Goal: Task Accomplishment & Management: Manage account settings

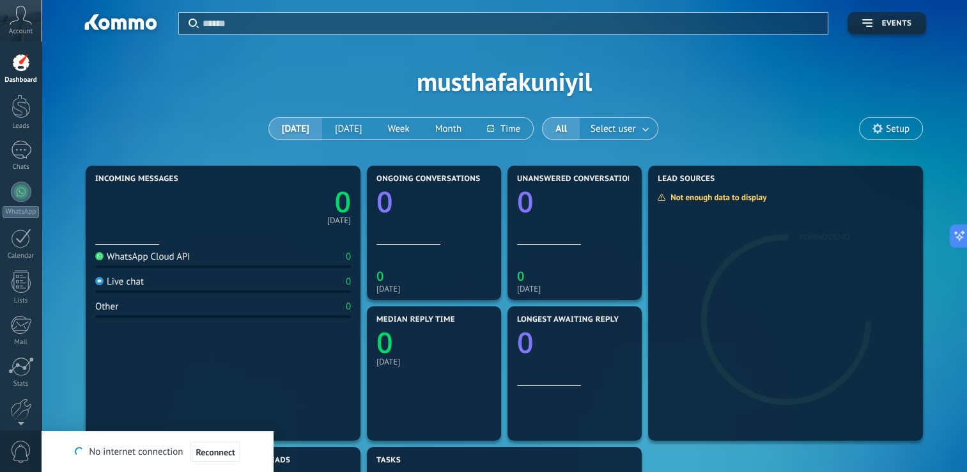
click at [880, 130] on use at bounding box center [877, 128] width 10 height 10
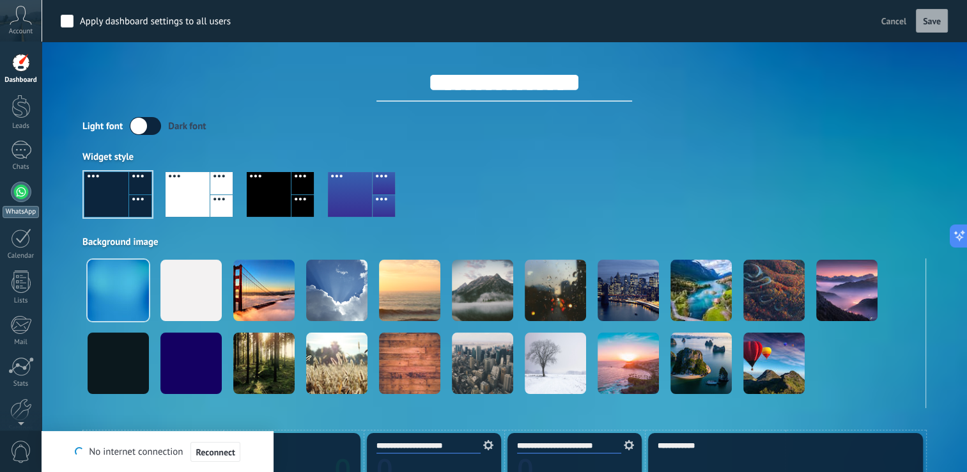
click at [19, 201] on div at bounding box center [21, 192] width 20 height 20
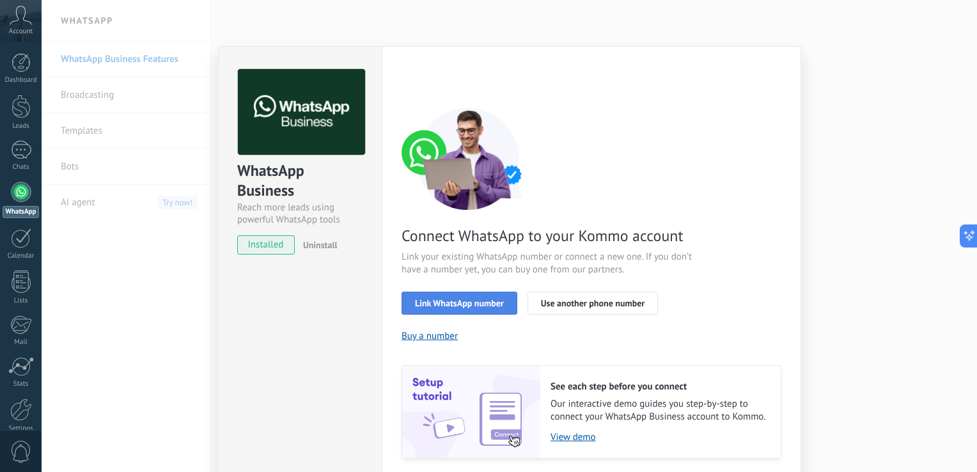
scroll to position [42, 0]
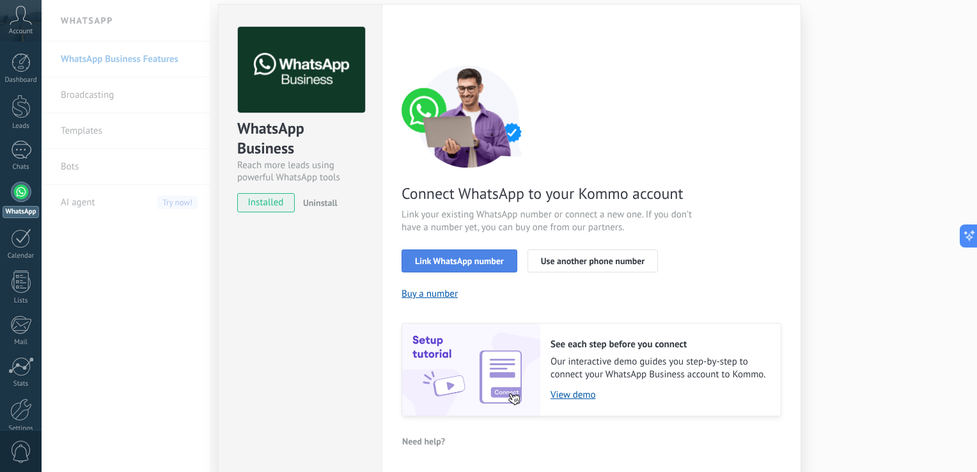
click at [442, 259] on span "Link WhatsApp number" at bounding box center [459, 260] width 89 height 9
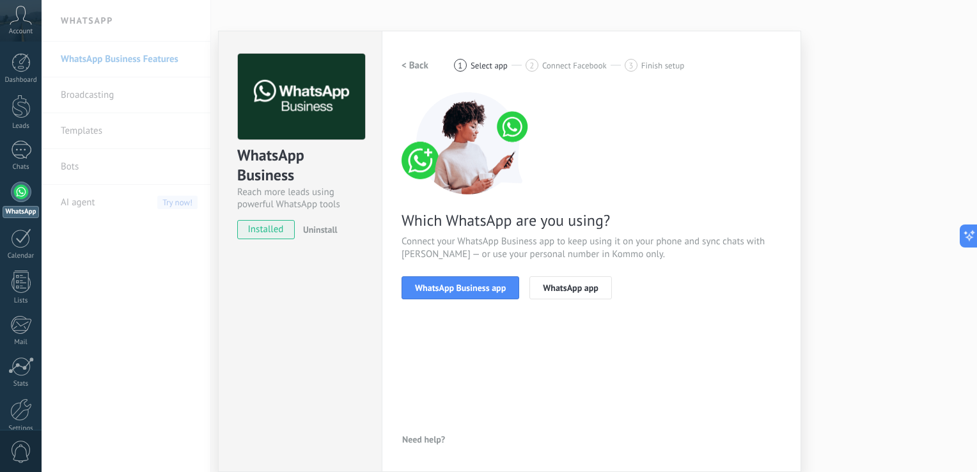
scroll to position [15, 0]
click at [424, 284] on span "WhatsApp Business app" at bounding box center [460, 288] width 91 height 9
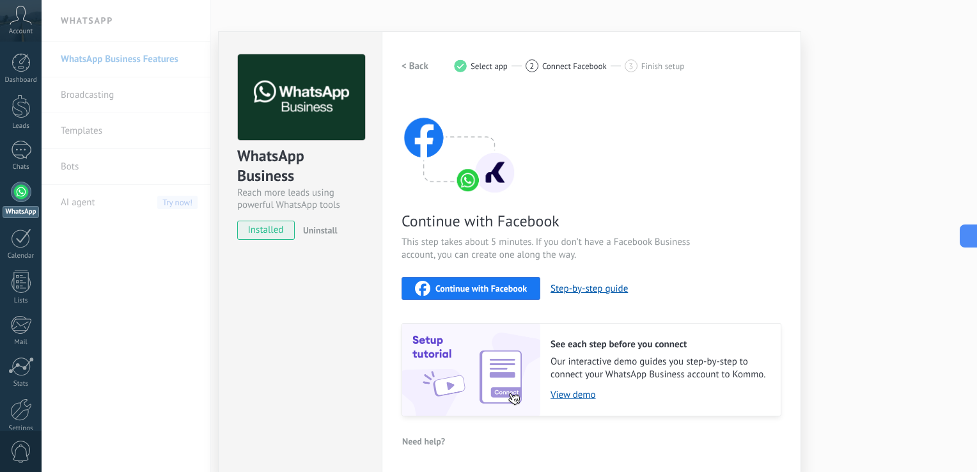
click at [473, 285] on span "Continue with Facebook" at bounding box center [480, 288] width 91 height 9
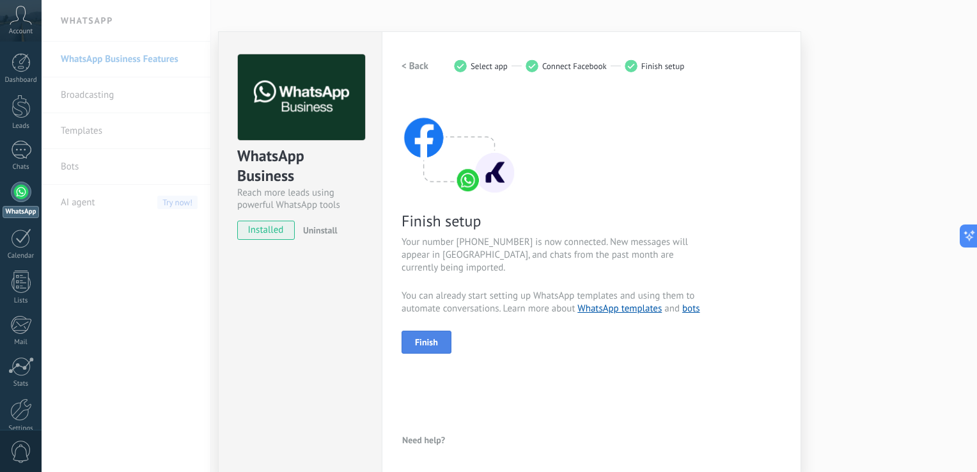
click at [433, 330] on button "Finish" at bounding box center [426, 341] width 50 height 23
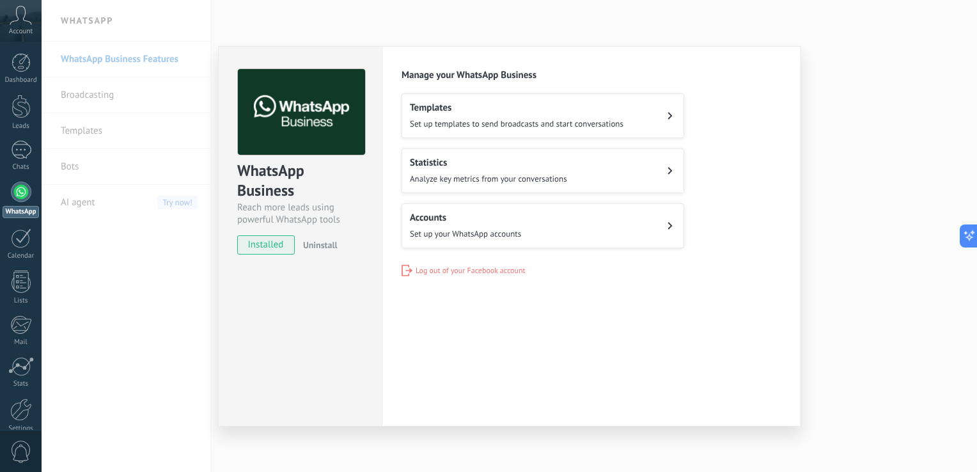
click at [536, 127] on span "Set up templates to send broadcasts and start conversations" at bounding box center [516, 123] width 213 height 11
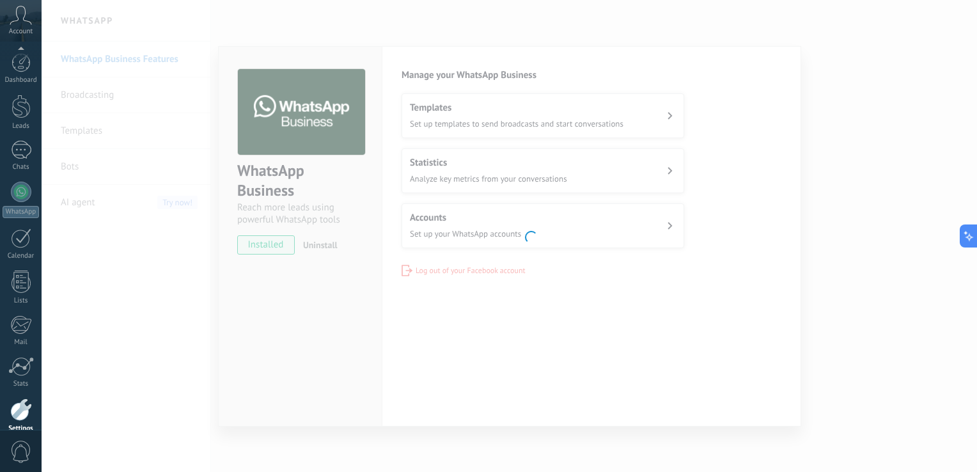
scroll to position [60, 0]
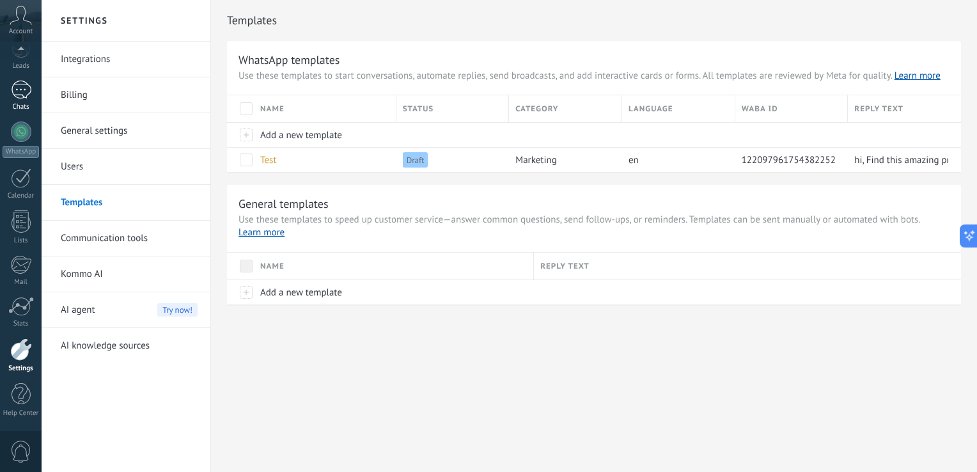
click at [22, 82] on div at bounding box center [21, 90] width 20 height 19
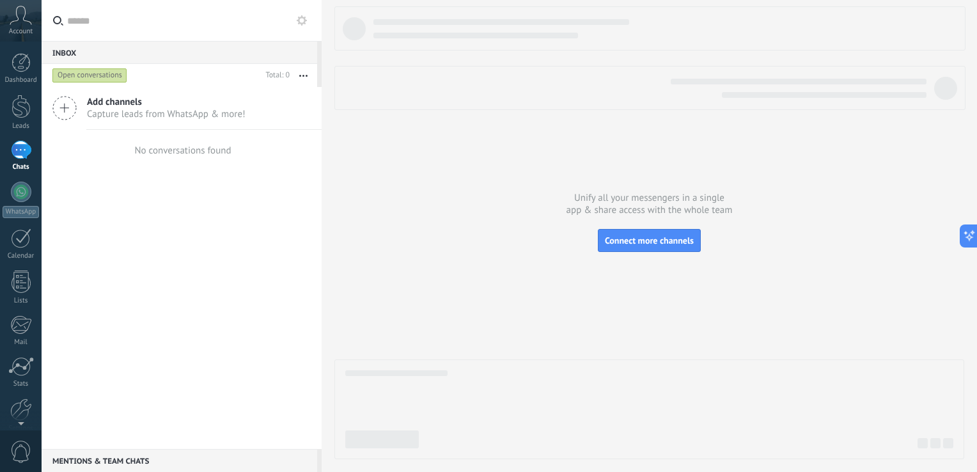
click at [83, 75] on div "Open conversations" at bounding box center [89, 75] width 75 height 15
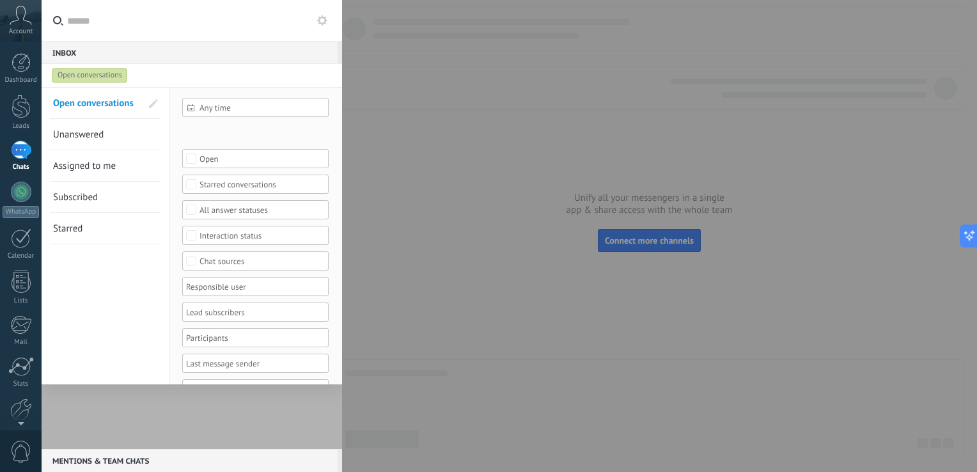
click at [83, 75] on div "Open conversations" at bounding box center [89, 75] width 75 height 15
click at [7, 233] on link "Calendar" at bounding box center [21, 244] width 42 height 32
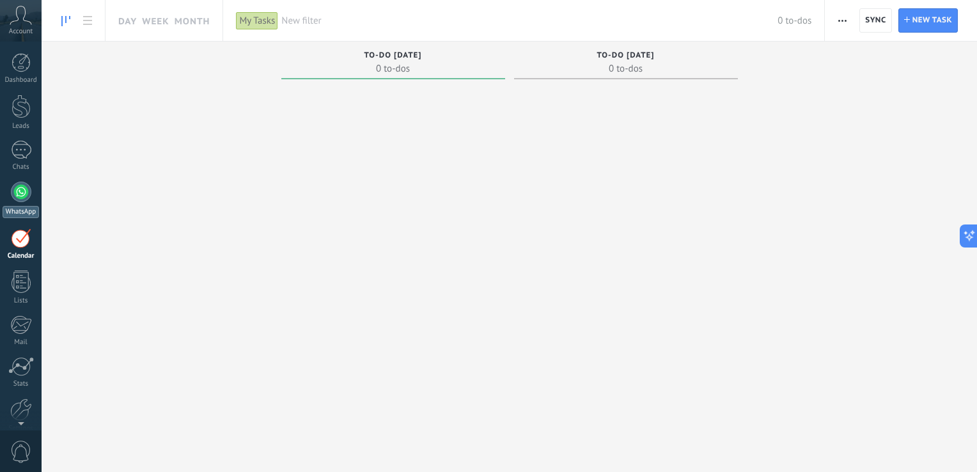
click at [19, 189] on div at bounding box center [21, 192] width 20 height 20
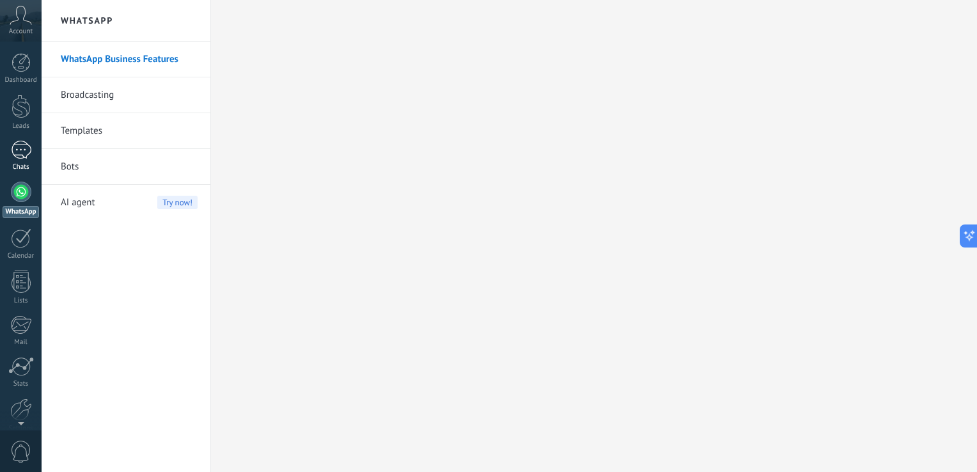
click at [22, 161] on link "Chats" at bounding box center [21, 156] width 42 height 31
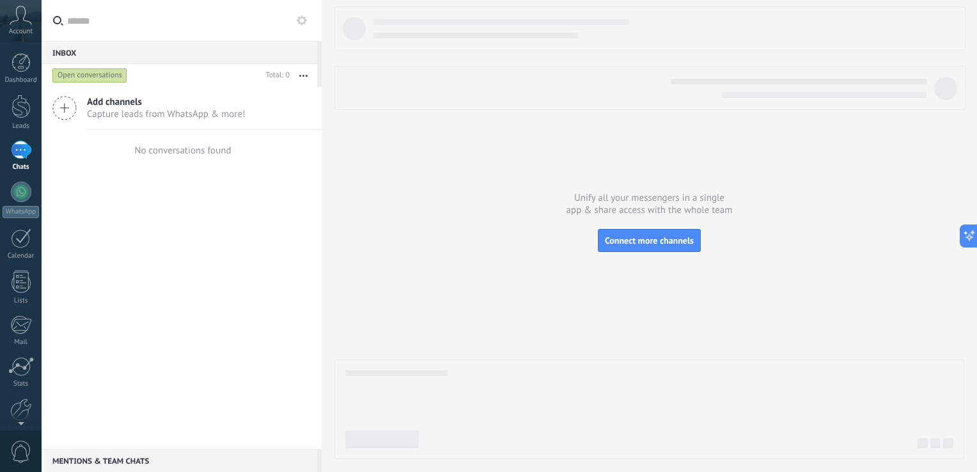
click at [106, 77] on div "Open conversations" at bounding box center [89, 75] width 75 height 15
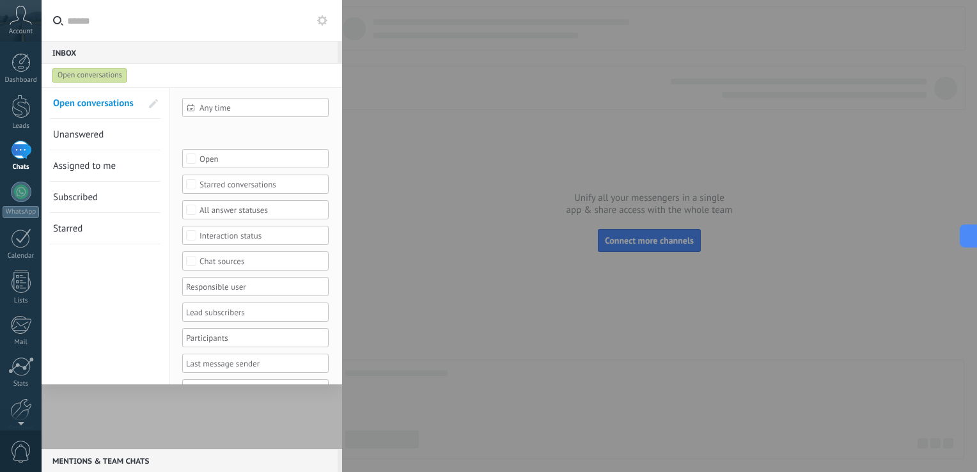
click at [106, 77] on div "Open conversations" at bounding box center [89, 75] width 75 height 15
click at [182, 420] on div at bounding box center [192, 268] width 300 height 362
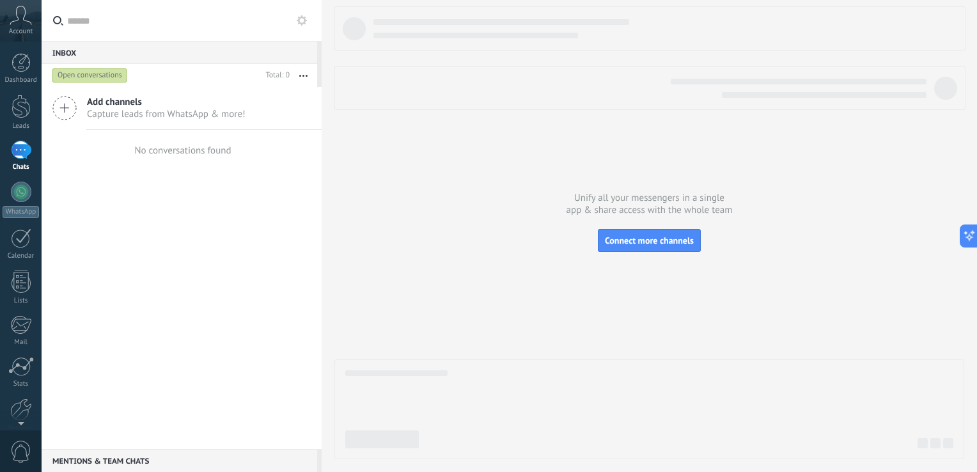
click at [302, 72] on button "button" at bounding box center [303, 75] width 27 height 23
click at [185, 254] on div "Add channels Capture leads from WhatsApp & more! No conversations found" at bounding box center [182, 268] width 280 height 362
click at [628, 231] on button "Connect more channels" at bounding box center [649, 240] width 103 height 23
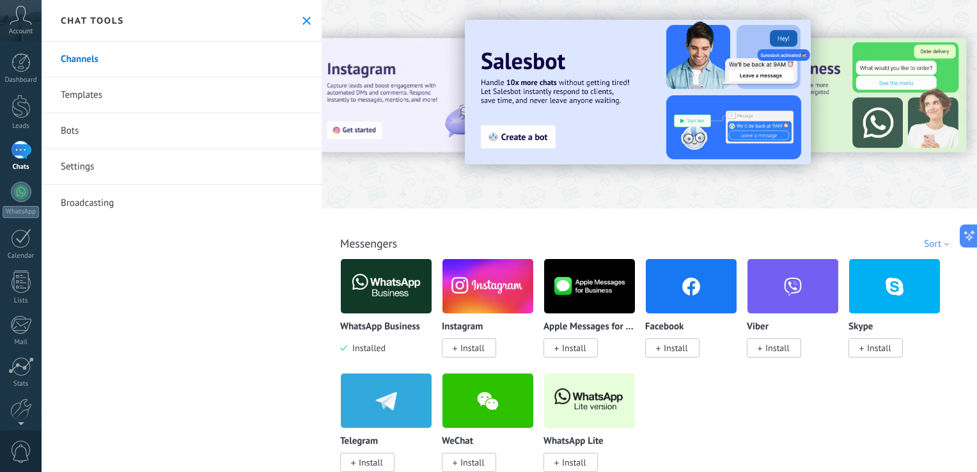
click at [301, 19] on button at bounding box center [306, 20] width 11 height 11
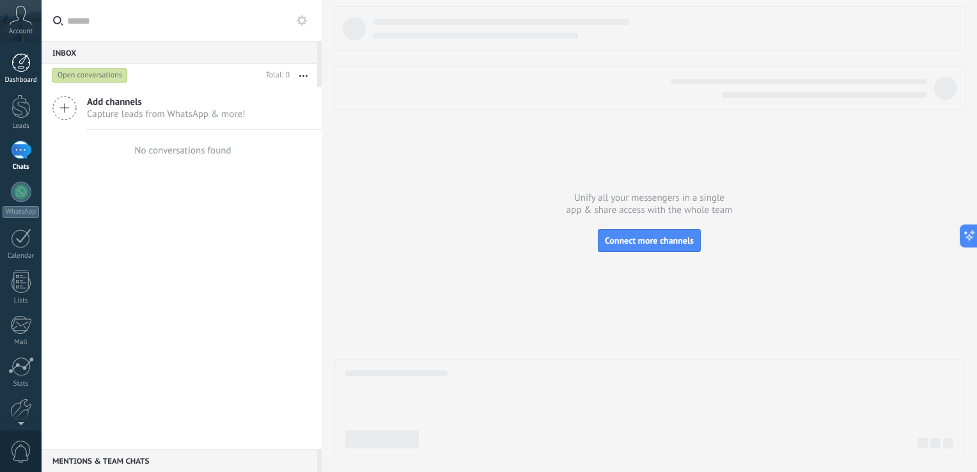
click at [10, 60] on link "Dashboard" at bounding box center [21, 68] width 42 height 31
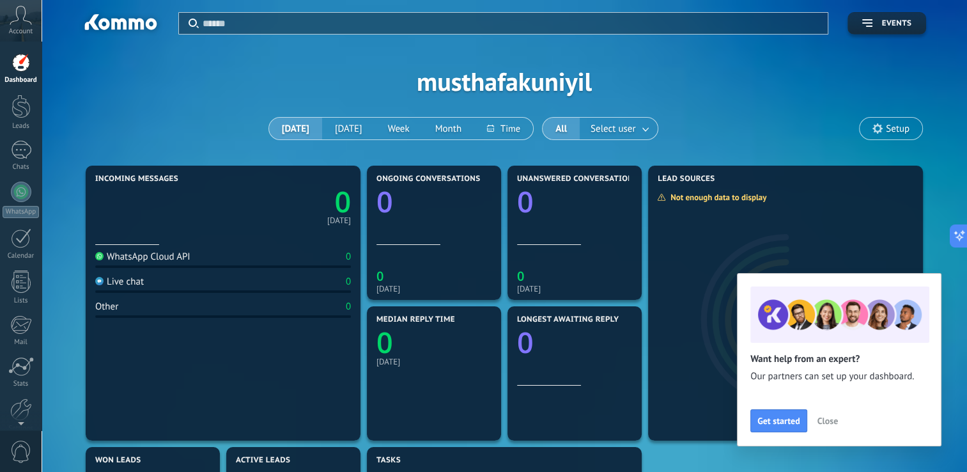
click at [310, 275] on div "Live chat 0" at bounding box center [223, 283] width 256 height 17
click at [340, 248] on div "WhatsApp Cloud API 0 Live chat 0 Other 0" at bounding box center [223, 338] width 256 height 187
click at [339, 261] on div "WhatsApp Cloud API 0" at bounding box center [223, 259] width 256 height 17
click at [24, 162] on link "Chats" at bounding box center [21, 156] width 42 height 31
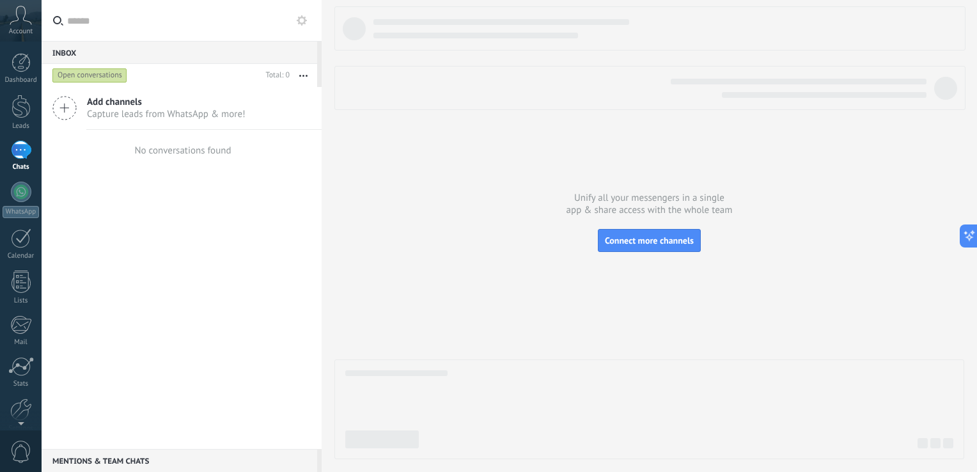
click at [58, 104] on icon at bounding box center [64, 108] width 24 height 24
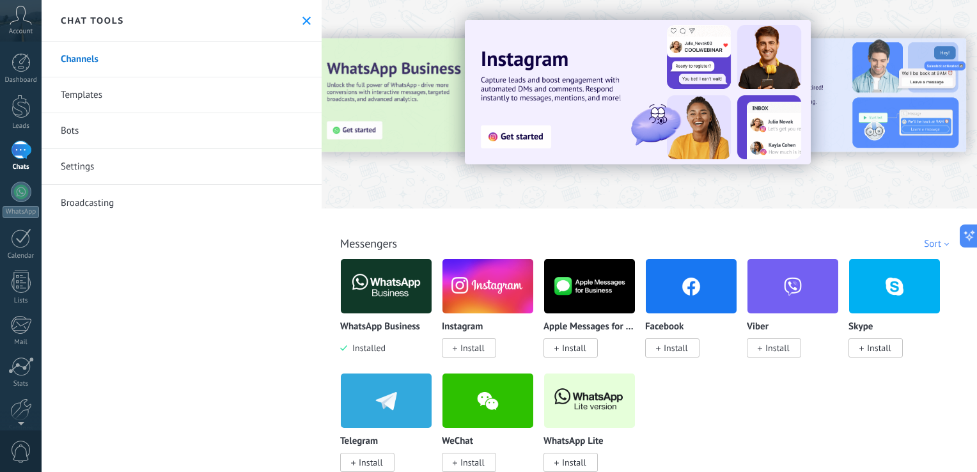
click at [422, 305] on img at bounding box center [386, 286] width 91 height 62
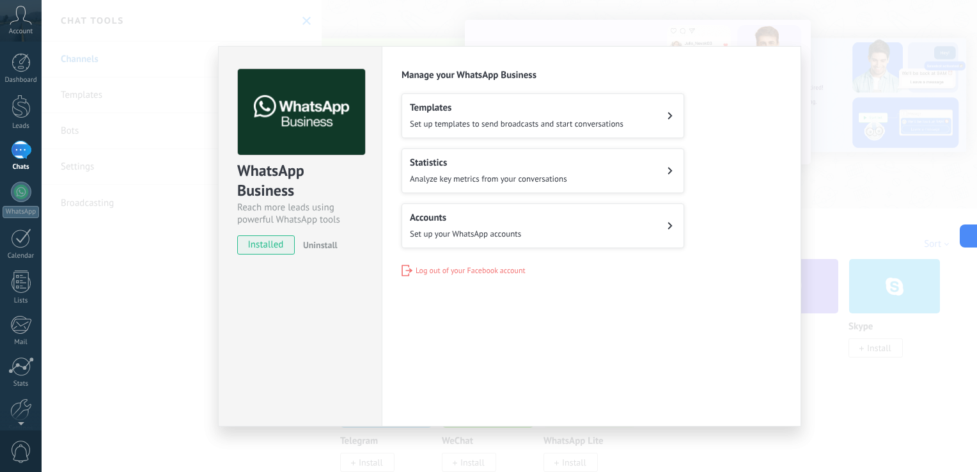
click at [509, 228] on span "Set up your WhatsApp accounts" at bounding box center [465, 233] width 111 height 11
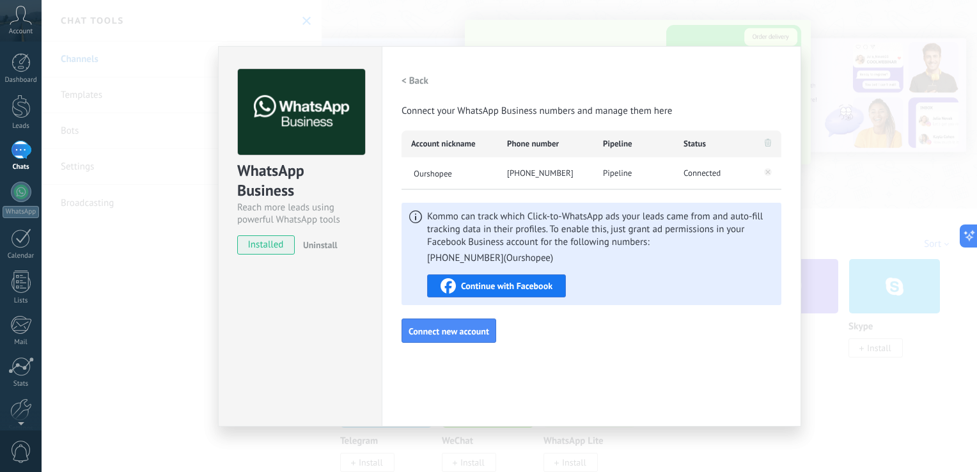
click at [534, 272] on div "Kommo can track which Click-to-WhatsApp ads your leads came from and auto-fill …" at bounding box center [600, 253] width 346 height 87
click at [535, 279] on div "Continue with Facebook" at bounding box center [496, 285] width 112 height 15
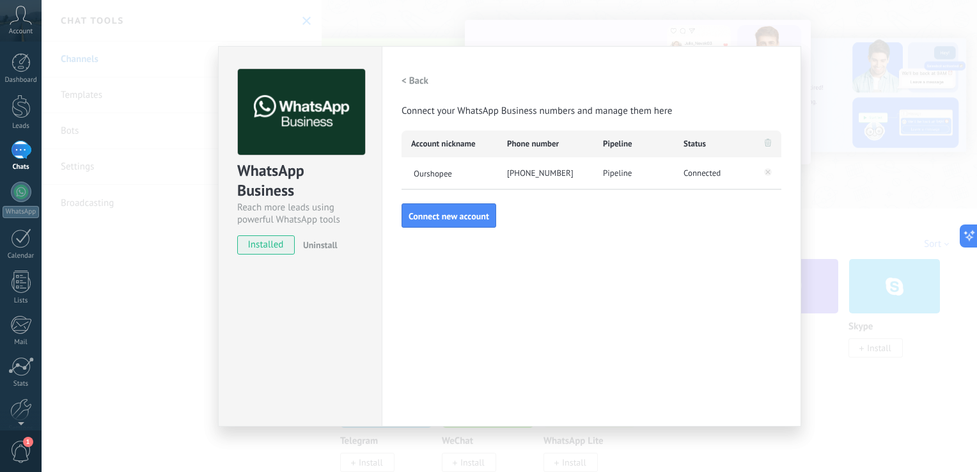
click at [495, 72] on div "< Back Connect your WhatsApp Business numbers and manage them here" at bounding box center [591, 93] width 380 height 49
click at [550, 81] on div "< Back Connect your WhatsApp Business numbers and manage them here" at bounding box center [591, 93] width 380 height 49
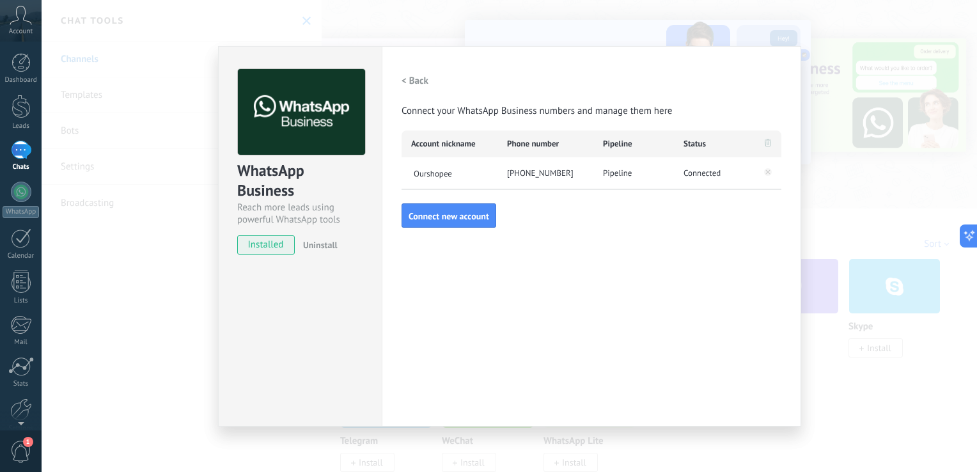
click at [419, 75] on h2 "< Back" at bounding box center [414, 81] width 27 height 12
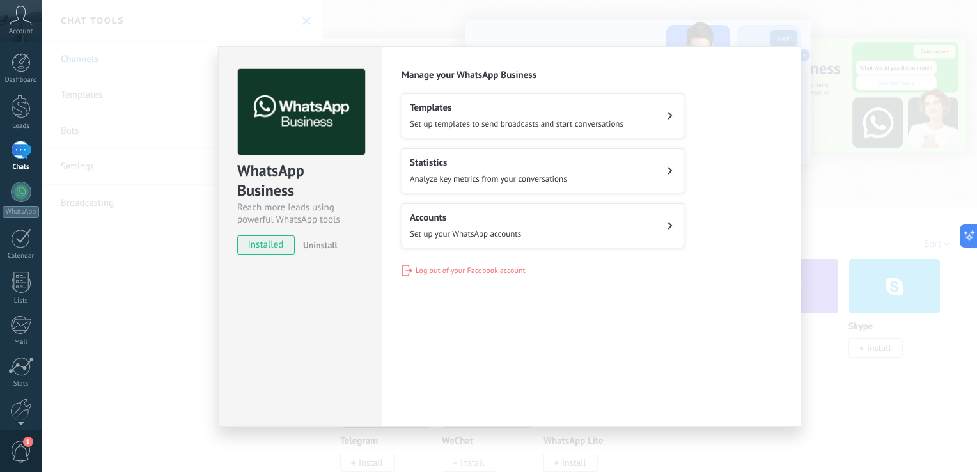
click at [179, 85] on div "WhatsApp Business Reach more leads using powerful WhatsApp tools installed Unin…" at bounding box center [509, 236] width 935 height 472
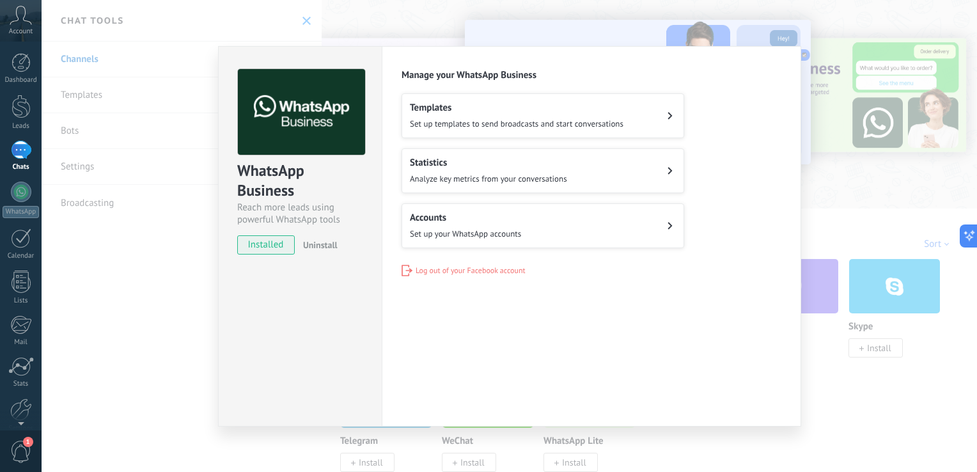
click at [873, 373] on div "WhatsApp Business Reach more leads using powerful WhatsApp tools installed Unin…" at bounding box center [509, 236] width 935 height 472
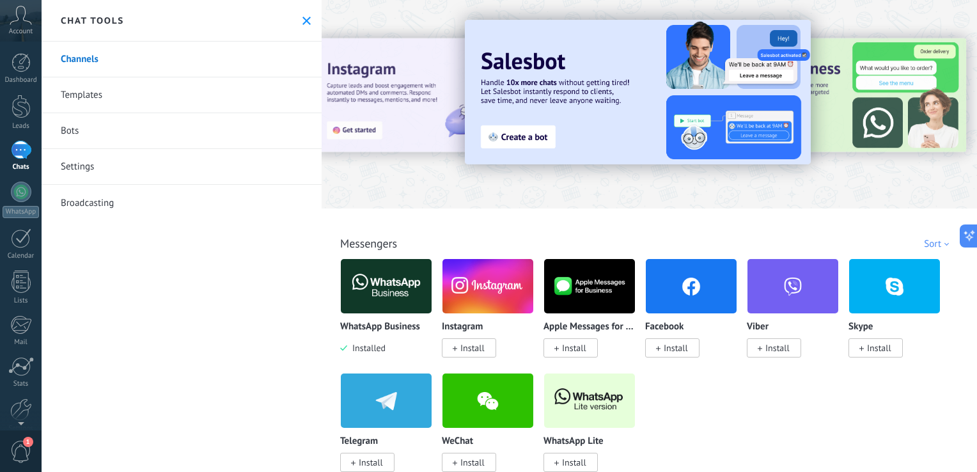
click at [24, 148] on div at bounding box center [21, 150] width 20 height 19
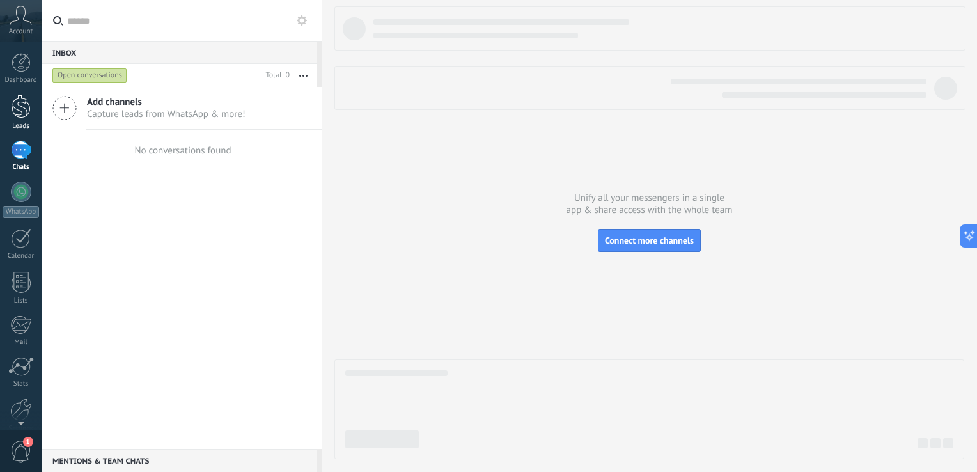
click at [23, 120] on link "Leads" at bounding box center [21, 113] width 42 height 36
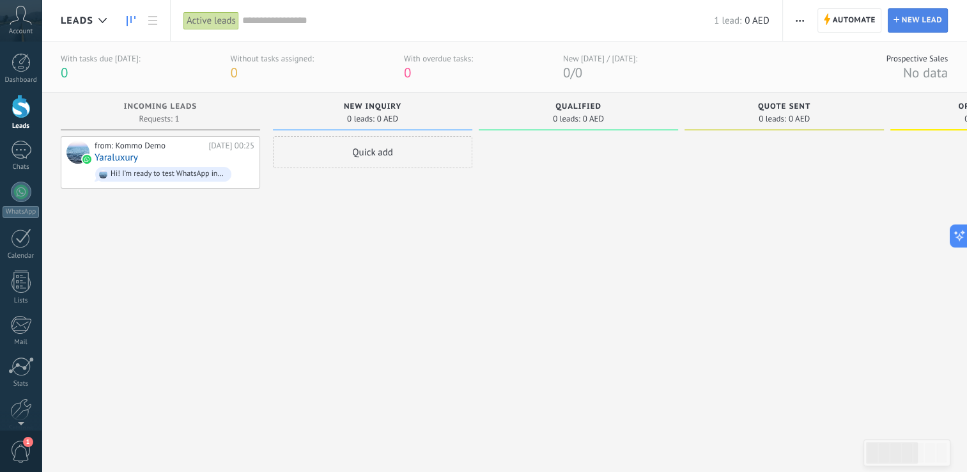
click at [909, 17] on span "New lead" at bounding box center [922, 20] width 40 height 23
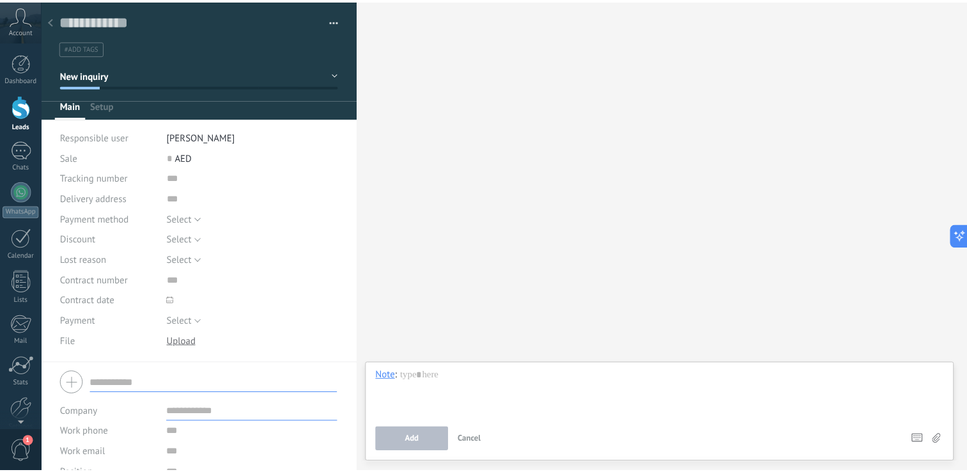
scroll to position [1, 0]
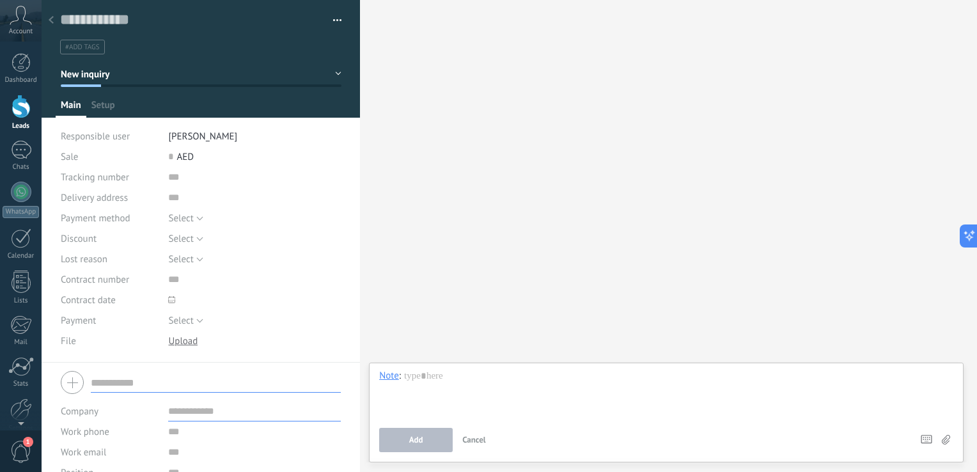
click at [19, 120] on link "Leads" at bounding box center [21, 113] width 42 height 36
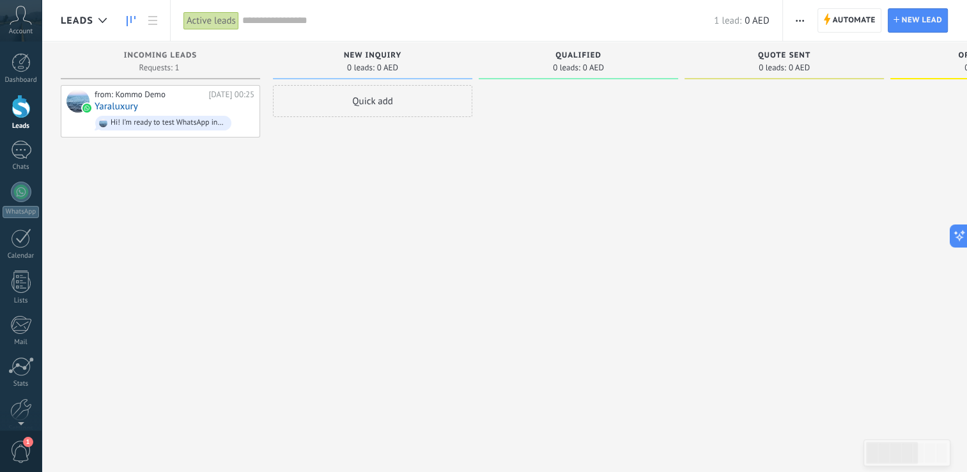
click at [217, 18] on div "Active leads" at bounding box center [211, 21] width 56 height 19
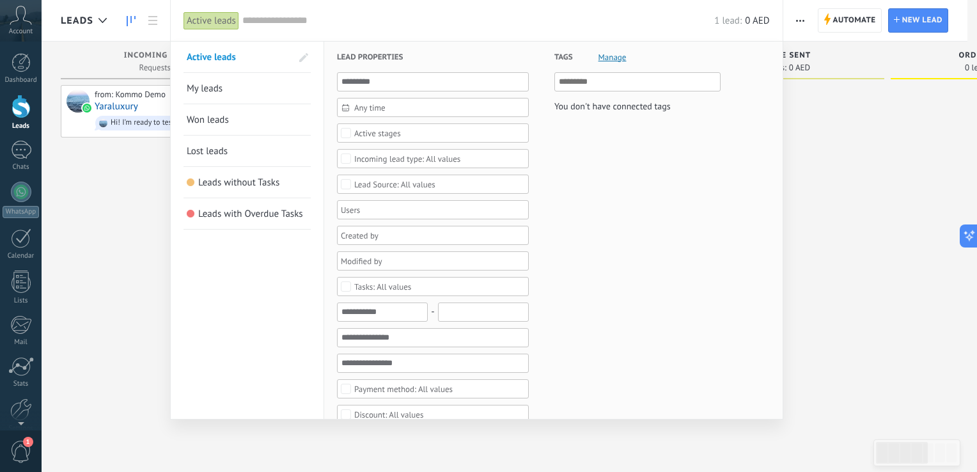
click at [143, 231] on div at bounding box center [488, 236] width 977 height 472
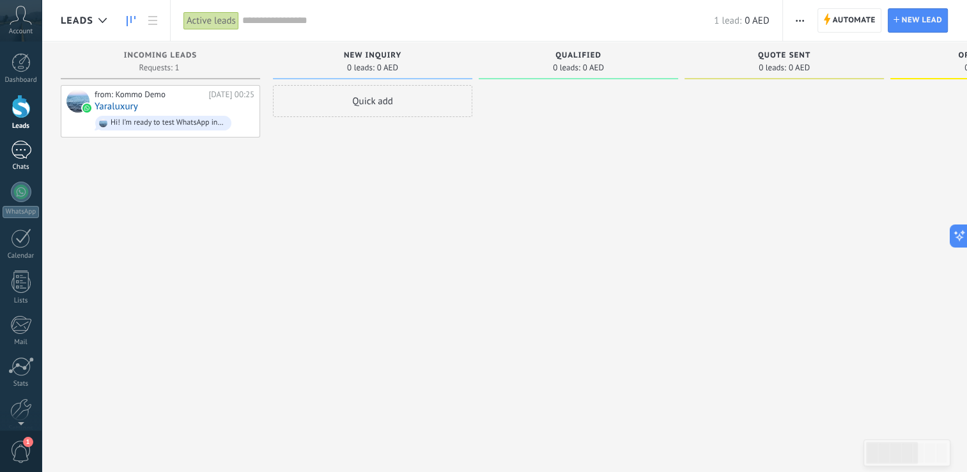
click at [22, 146] on div at bounding box center [21, 150] width 20 height 19
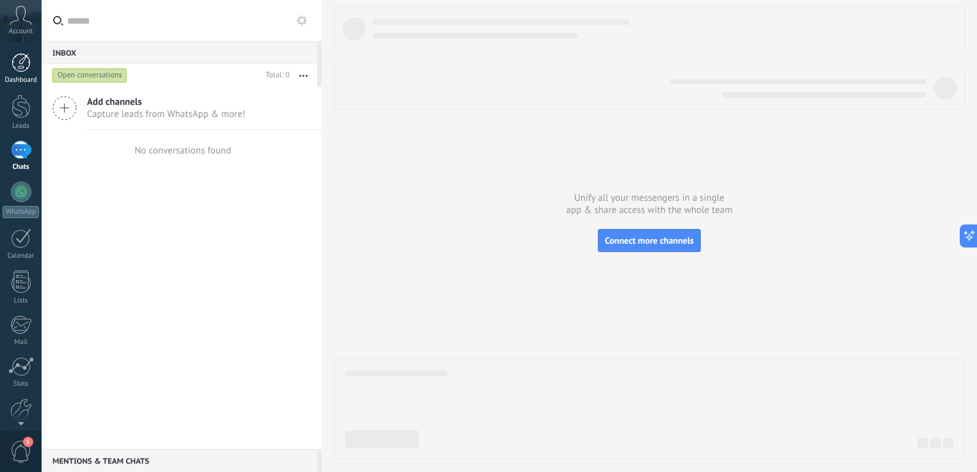
click at [24, 65] on div at bounding box center [21, 62] width 19 height 19
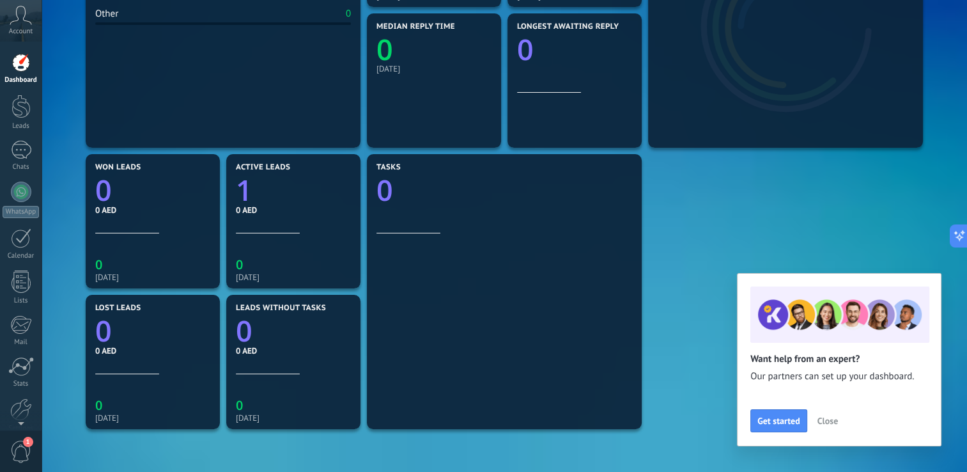
scroll to position [87, 0]
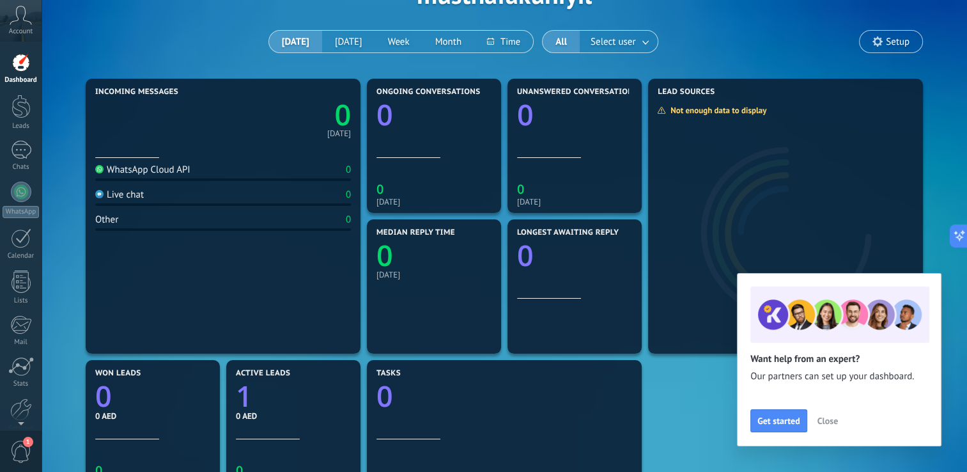
click at [836, 424] on span "Close" at bounding box center [827, 420] width 20 height 9
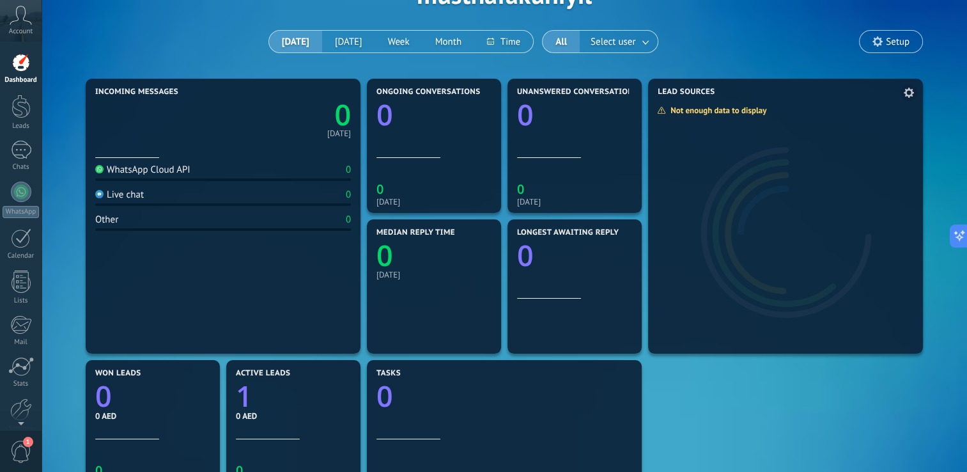
scroll to position [0, 0]
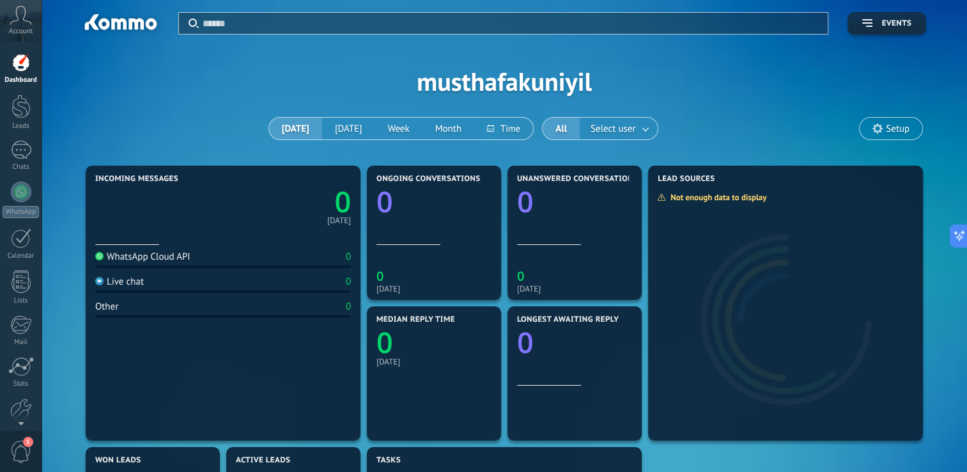
click at [572, 132] on button "All" at bounding box center [561, 129] width 37 height 22
click at [17, 79] on div "Dashboard" at bounding box center [21, 80] width 37 height 8
click at [27, 143] on div at bounding box center [21, 150] width 20 height 19
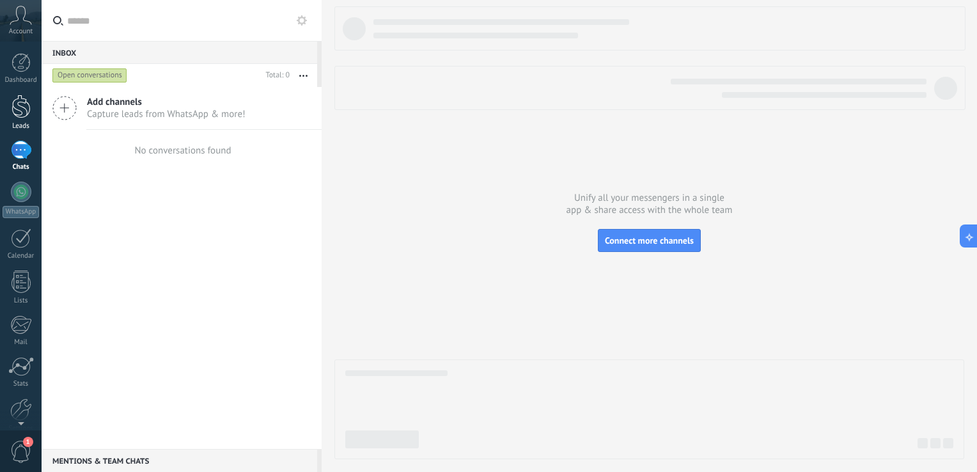
click at [16, 113] on div at bounding box center [21, 107] width 19 height 24
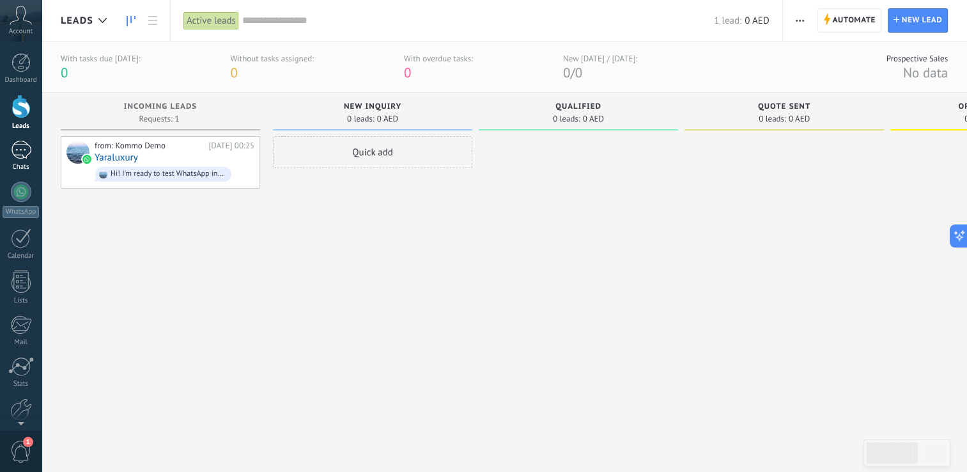
click at [25, 153] on div at bounding box center [21, 150] width 20 height 19
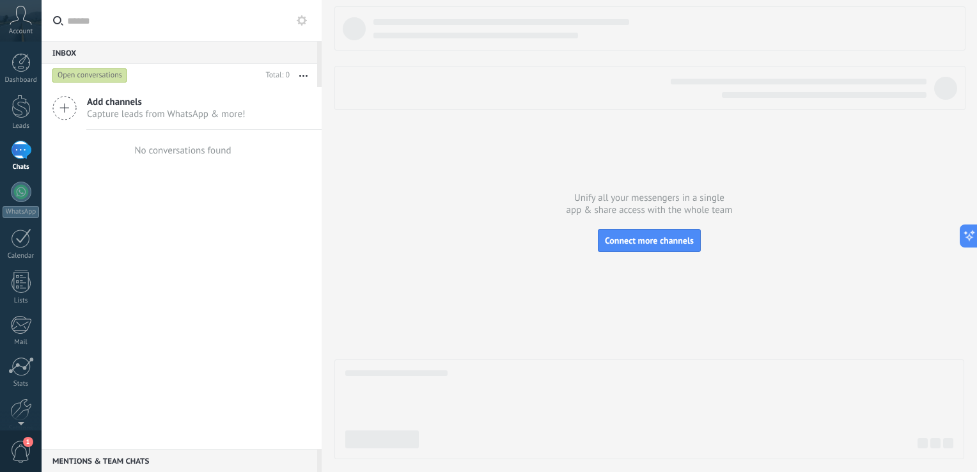
click at [19, 156] on div at bounding box center [21, 150] width 20 height 19
click at [25, 59] on div at bounding box center [21, 62] width 19 height 19
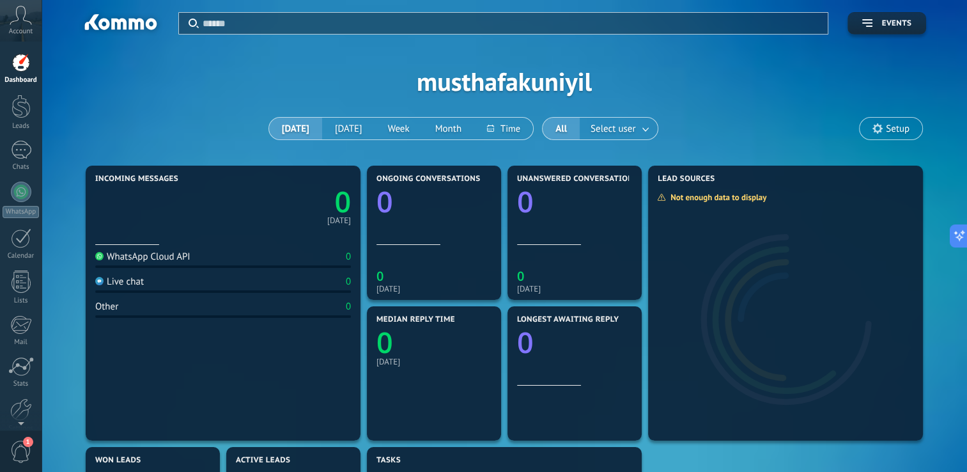
click at [22, 27] on span "Account" at bounding box center [21, 31] width 24 height 8
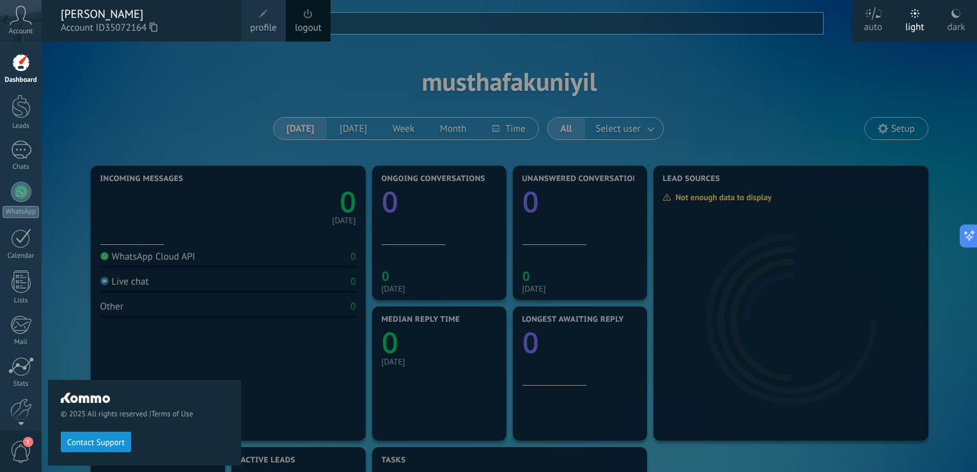
click at [803, 103] on div at bounding box center [530, 236] width 977 height 472
